Goal: Check status

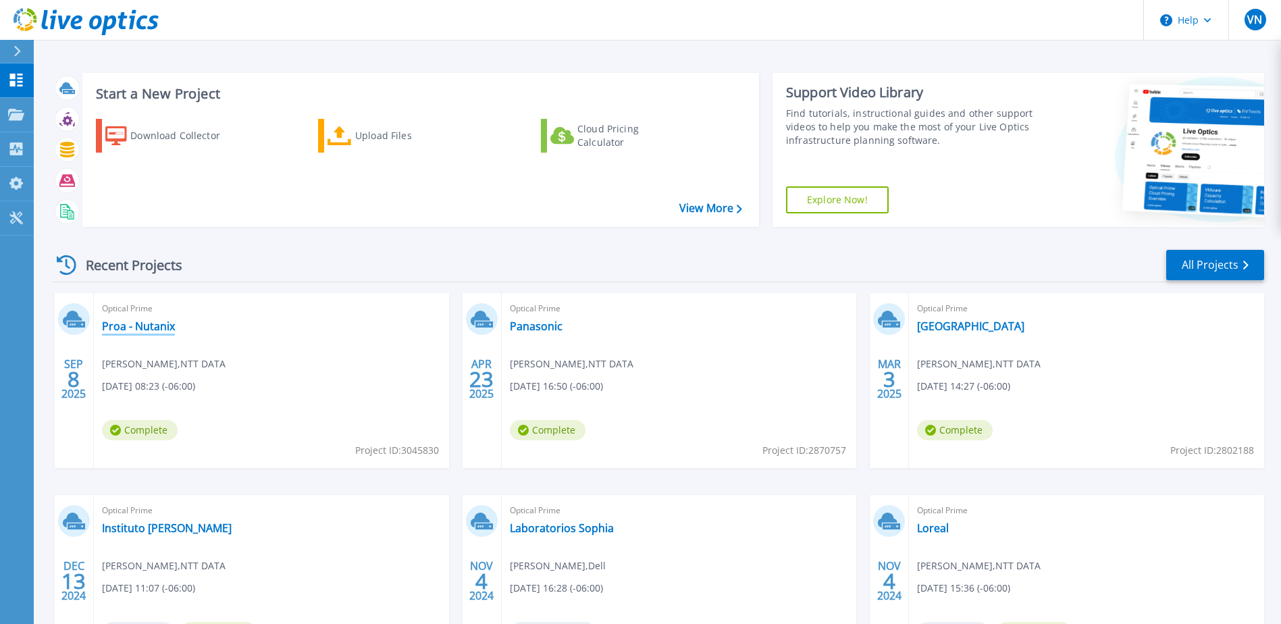
click at [136, 331] on link "Proa - Nutanix" at bounding box center [138, 327] width 73 height 14
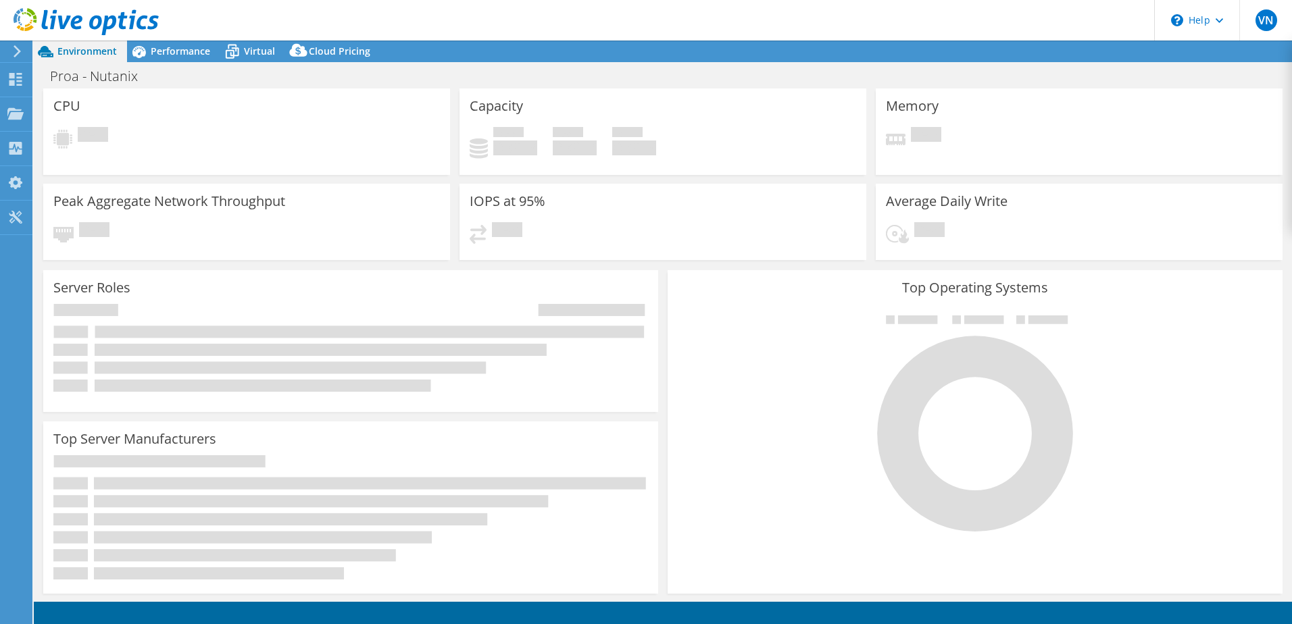
select select "USD"
